Goal: Book appointment/travel/reservation

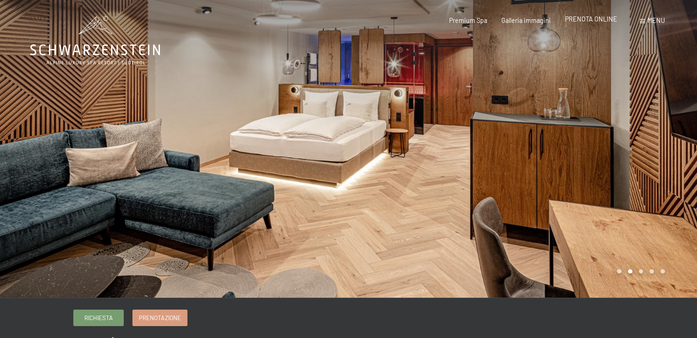
click at [595, 20] on span "PRENOTA ONLINE" at bounding box center [591, 19] width 52 height 8
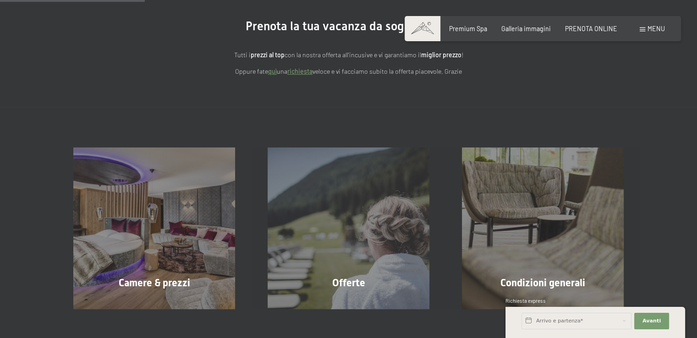
scroll to position [183, 0]
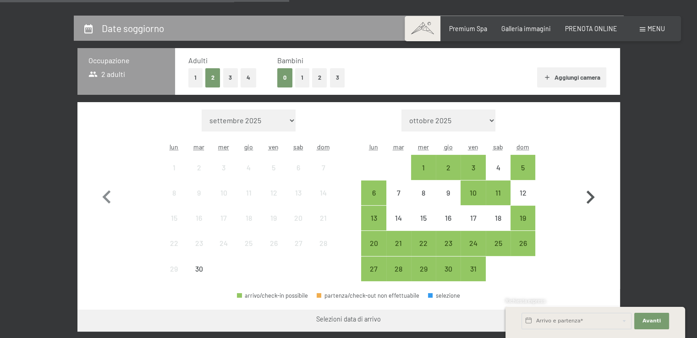
click at [590, 195] on icon "button" at bounding box center [590, 197] width 8 height 13
select select "[DATE]"
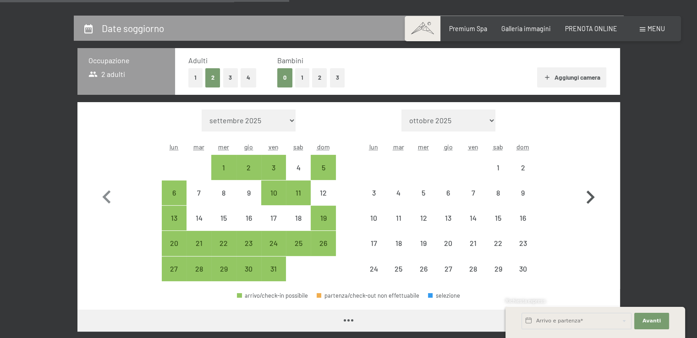
select select "[DATE]"
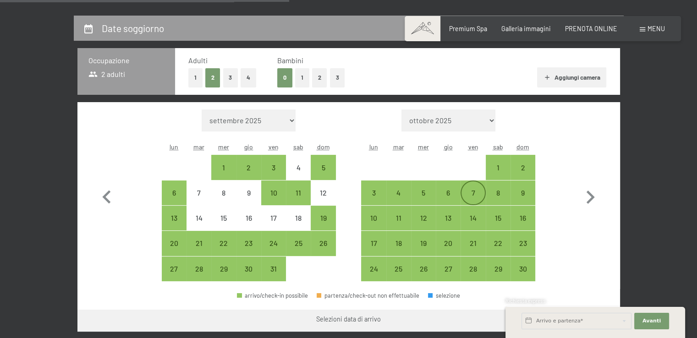
click at [475, 191] on div "7" at bounding box center [472, 200] width 23 height 23
select select "[DATE]"
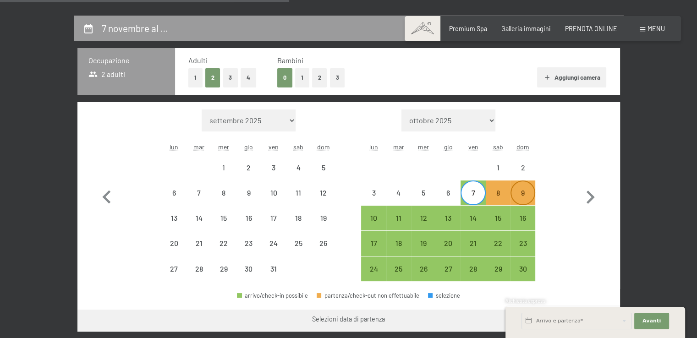
click at [522, 192] on div "9" at bounding box center [522, 200] width 23 height 23
select select "[DATE]"
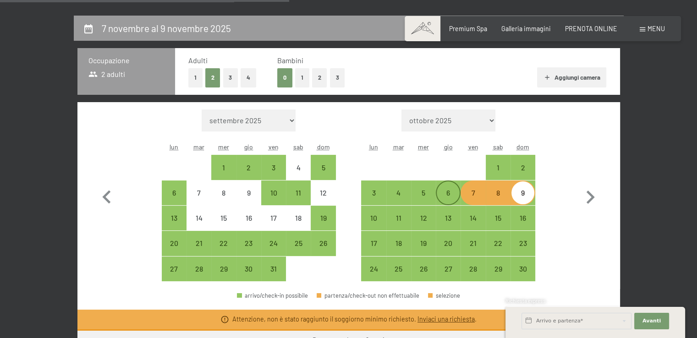
click at [451, 191] on div "6" at bounding box center [448, 200] width 23 height 23
select select "[DATE]"
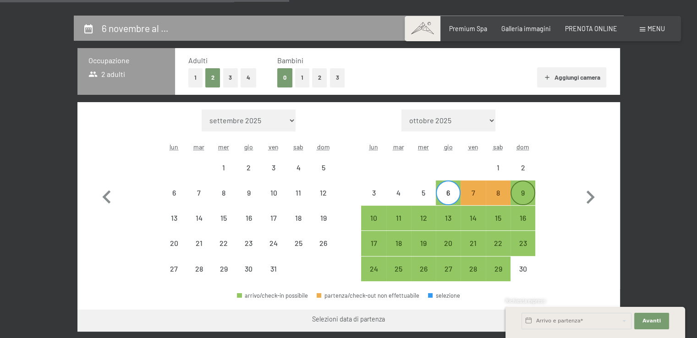
click at [526, 191] on div "9" at bounding box center [522, 200] width 23 height 23
select select "[DATE]"
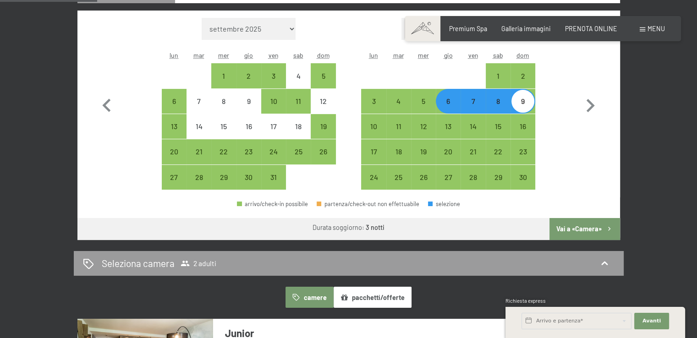
scroll to position [321, 0]
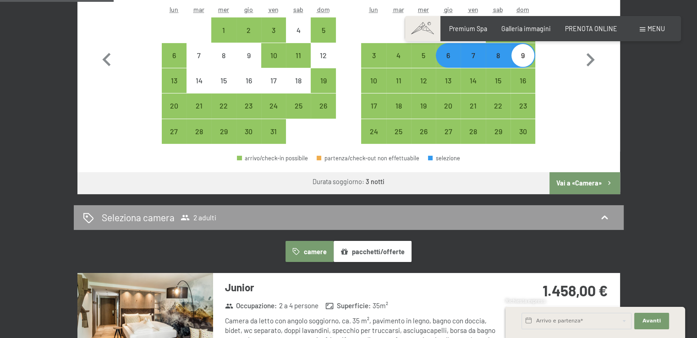
click at [580, 186] on button "Vai a «Camera»" at bounding box center [584, 183] width 70 height 22
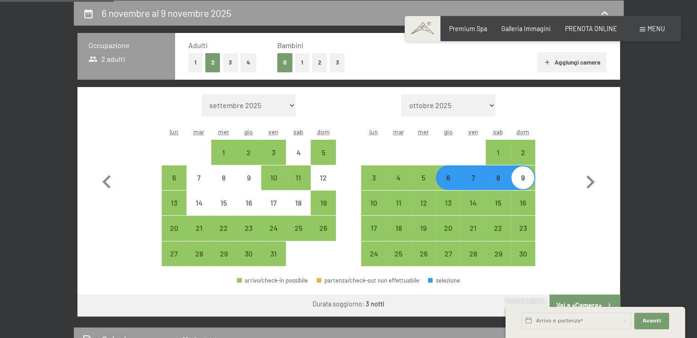
select select "[DATE]"
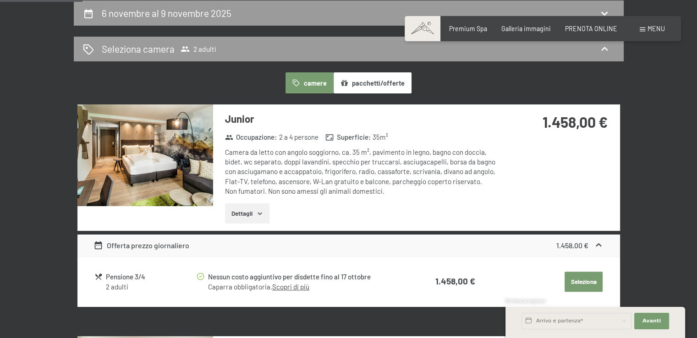
click at [257, 211] on icon "button" at bounding box center [259, 213] width 7 height 7
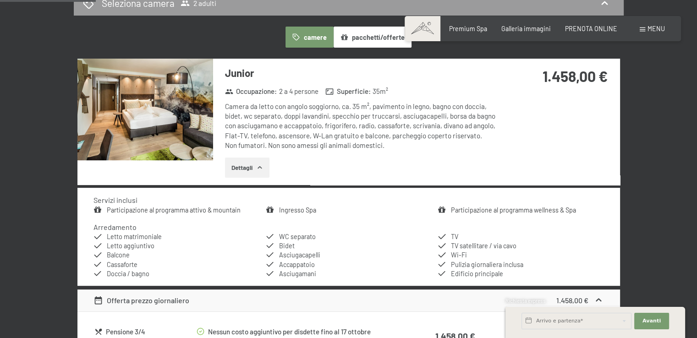
scroll to position [61, 0]
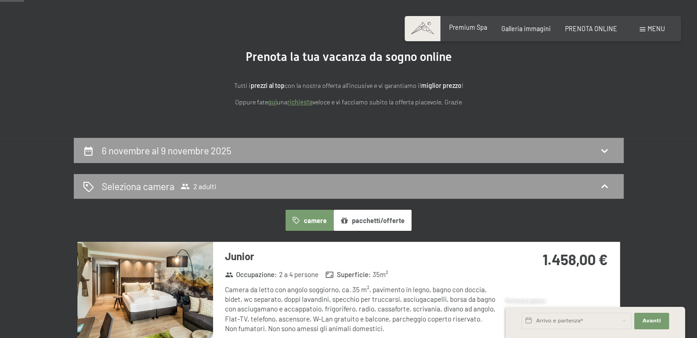
click at [471, 29] on span "Premium Spa" at bounding box center [468, 27] width 38 height 8
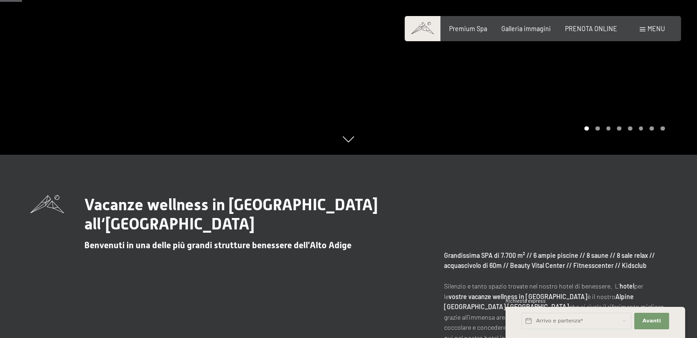
scroll to position [275, 0]
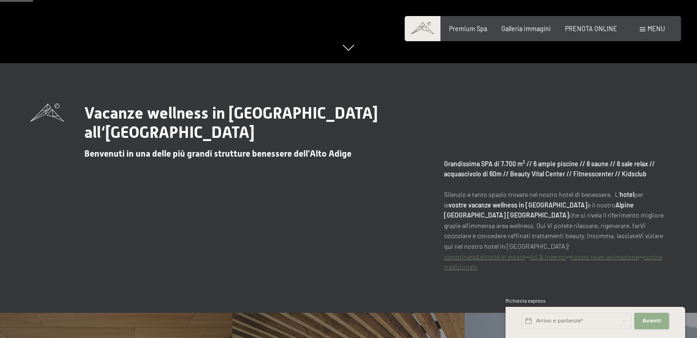
click at [652, 325] on button "Avanti Nascondere i campi dell'indirizzo" at bounding box center [651, 321] width 35 height 16
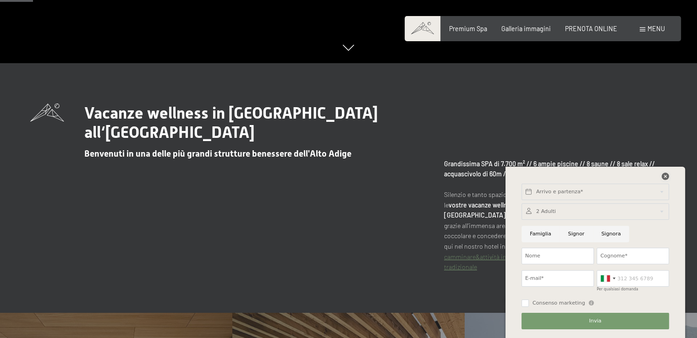
click at [663, 176] on icon at bounding box center [665, 176] width 7 height 7
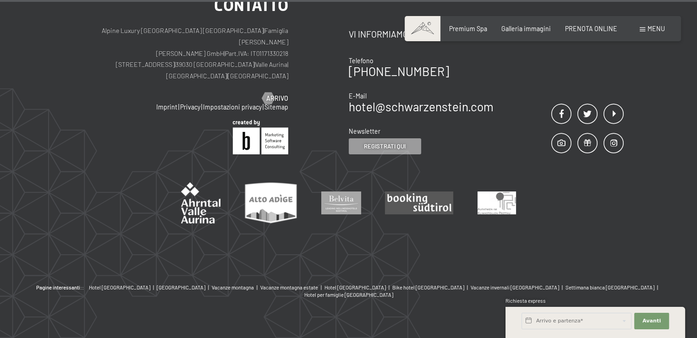
scroll to position [4960, 0]
